Goal: Task Accomplishment & Management: Use online tool/utility

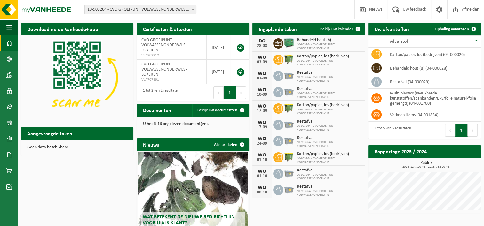
click at [325, 47] on span "10-903264 - CVO GROEIPUNT VOLWASSENONDERWIJS" at bounding box center [329, 47] width 65 height 8
click at [279, 43] on icon at bounding box center [278, 43] width 6 height 6
click at [340, 29] on span "Bekijk uw kalender" at bounding box center [336, 29] width 33 height 4
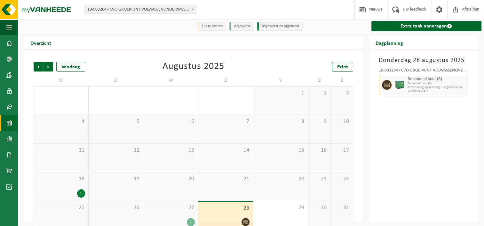
scroll to position [11, 0]
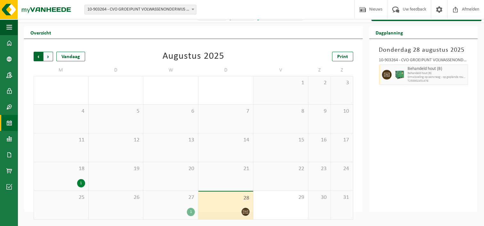
click at [48, 54] on span "Volgende" at bounding box center [48, 57] width 10 height 10
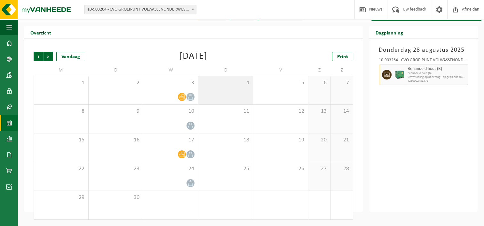
click at [226, 95] on div "4" at bounding box center [225, 90] width 55 height 28
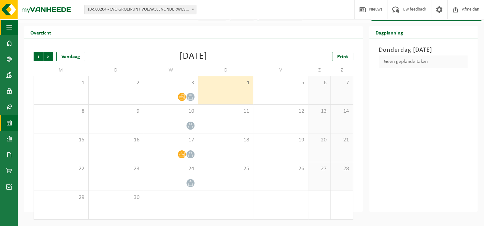
drag, startPoint x: 226, startPoint y: 95, endPoint x: 11, endPoint y: 26, distance: 226.6
click at [11, 26] on span "button" at bounding box center [9, 27] width 6 height 16
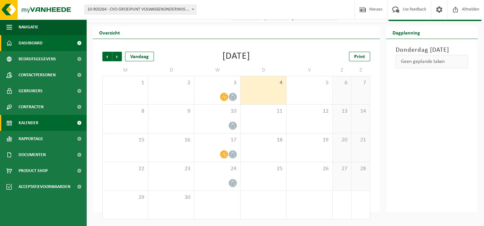
click at [29, 44] on span "Dashboard" at bounding box center [31, 43] width 24 height 16
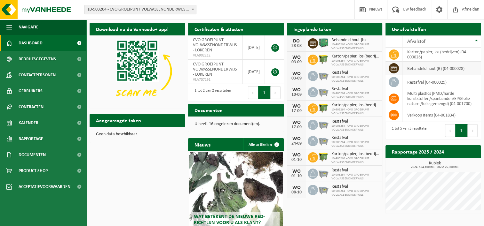
click at [393, 67] on icon at bounding box center [393, 68] width 6 height 6
click at [410, 68] on td "behandeld hout (B) (04-000028)" at bounding box center [441, 69] width 78 height 14
click at [475, 41] on th "Afvalstof" at bounding box center [441, 41] width 78 height 12
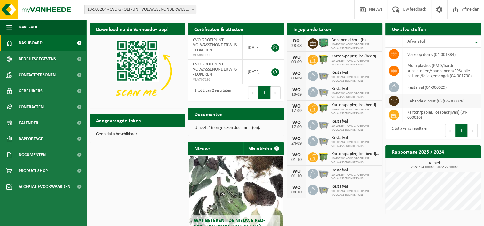
click at [442, 101] on td "behandeld hout (B) (04-000028)" at bounding box center [441, 101] width 78 height 14
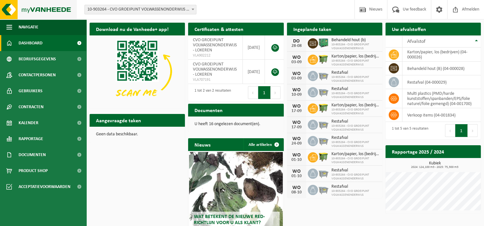
click at [9, 9] on img at bounding box center [38, 9] width 77 height 19
click at [361, 30] on div "Ingeplande taken Bekijk uw kalender" at bounding box center [334, 29] width 95 height 13
click at [32, 122] on span "Kalender" at bounding box center [29, 123] width 20 height 16
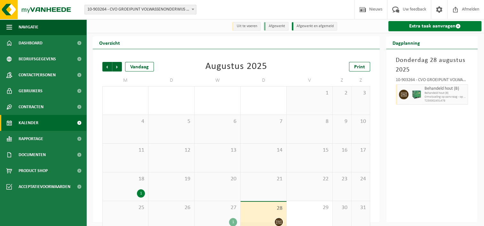
click at [429, 28] on link "Extra taak aanvragen" at bounding box center [434, 26] width 93 height 10
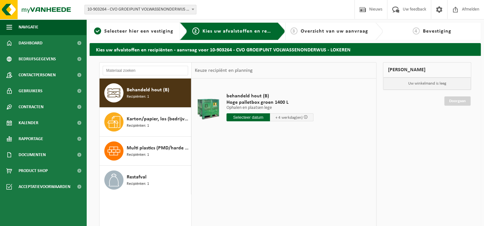
click at [244, 116] on input "text" at bounding box center [247, 118] width 43 height 8
click at [297, 132] on icon at bounding box center [299, 132] width 10 height 10
click at [303, 117] on span at bounding box center [305, 117] width 4 height 4
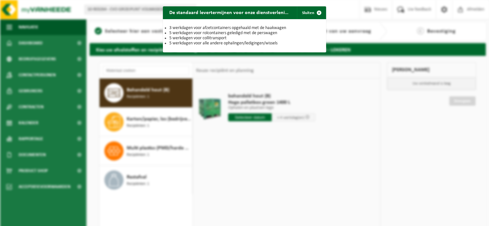
click at [336, 128] on div "De standaard levertermijnen voor onze dienstverlening zijn: Sluiten 3 werkdagen…" at bounding box center [244, 113] width 489 height 226
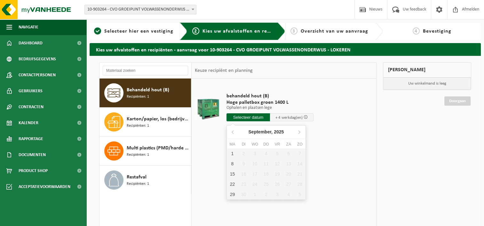
click at [242, 117] on input "text" at bounding box center [247, 118] width 43 height 8
click at [233, 154] on div "1" at bounding box center [232, 154] width 11 height 10
type input "Van 2025-09-01"
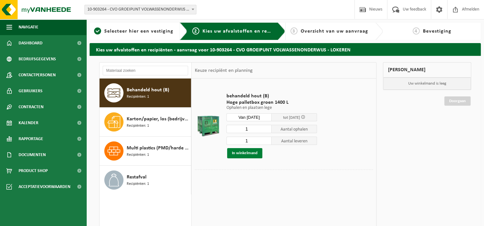
click at [239, 152] on button "In winkelmand" at bounding box center [244, 153] width 35 height 10
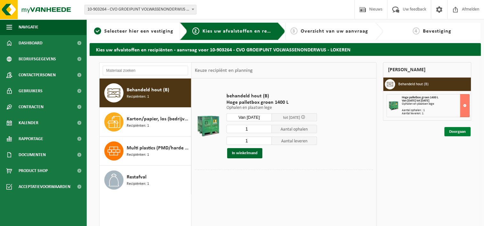
click at [464, 130] on link "Doorgaan" at bounding box center [457, 131] width 26 height 9
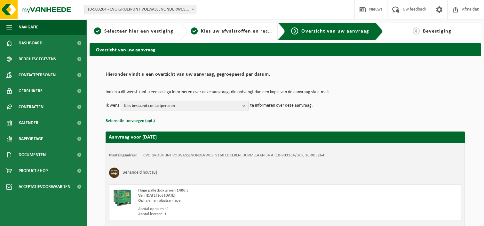
click at [243, 105] on b "button" at bounding box center [245, 105] width 6 height 9
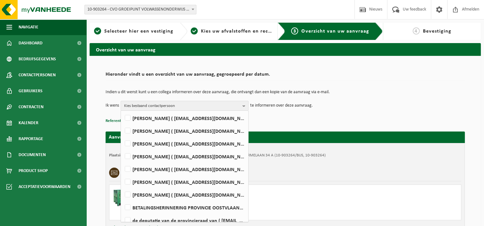
scroll to position [101, 0]
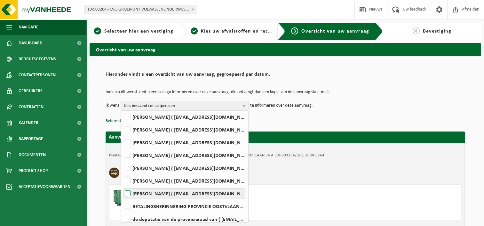
click at [203, 191] on label "Kris Leys ( kris.leys@groeipunt.be )" at bounding box center [184, 194] width 122 height 10
click at [122, 186] on input "Kris Leys ( kris.leys@groeipunt.be )" at bounding box center [122, 185] width 0 height 0
checkbox input "true"
click at [313, 193] on div "Hoge palletbox groen 1400 L Van 2025-09-01 tot 2025-09-05 Ophalen en plaatsen l…" at bounding box center [285, 203] width 352 height 36
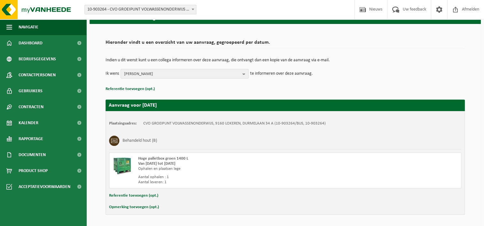
scroll to position [52, 0]
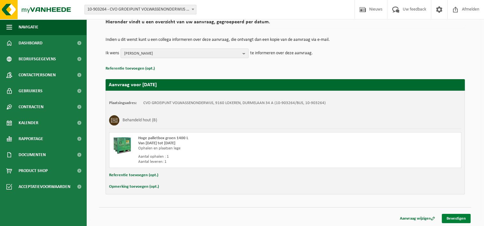
click at [454, 219] on link "Bevestigen" at bounding box center [456, 218] width 29 height 9
